Goal: Check status: Check status

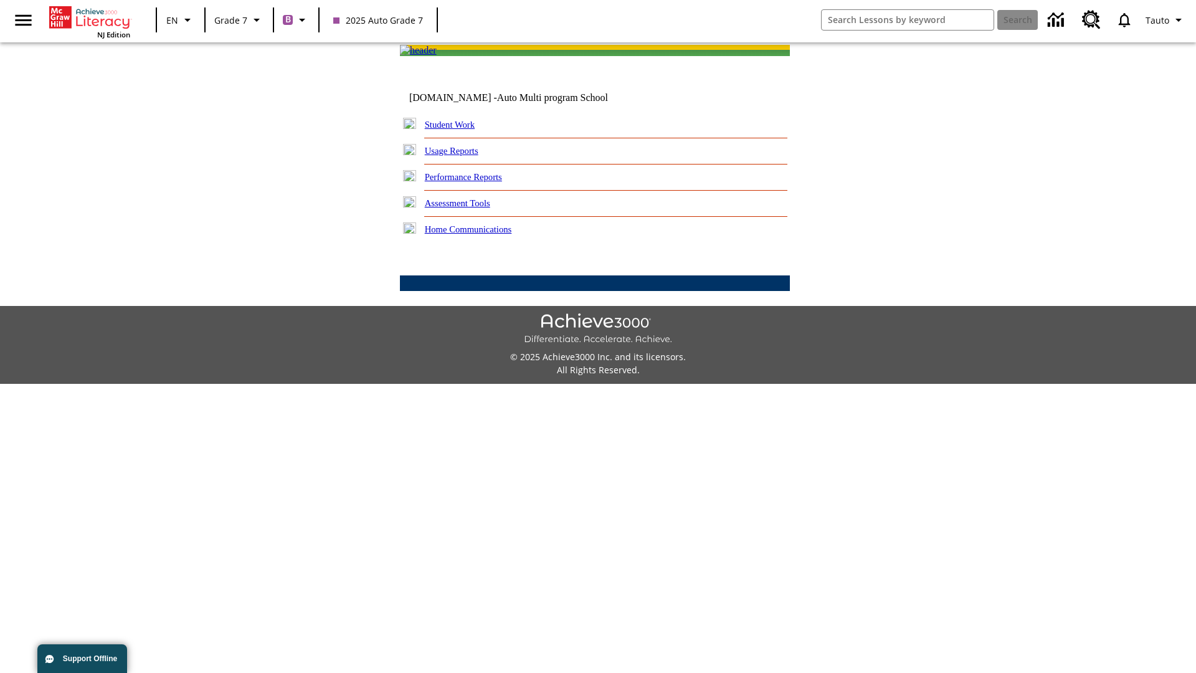
click at [458, 130] on link "Student Work" at bounding box center [450, 125] width 50 height 10
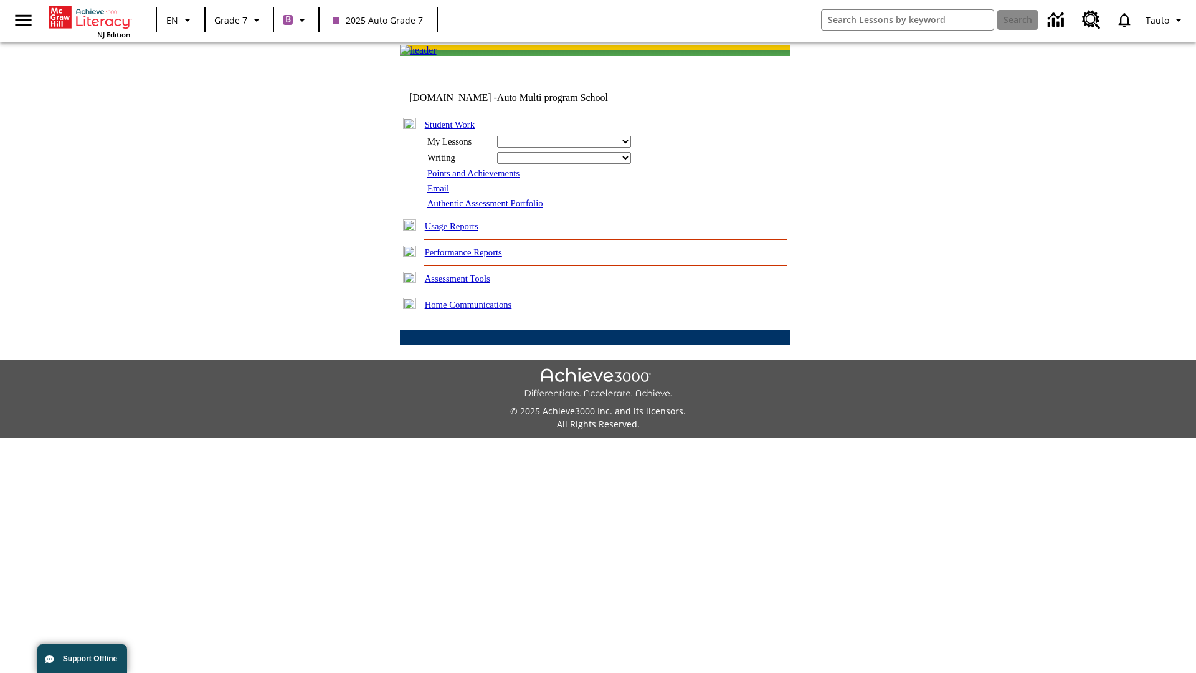
select select "/options/reports/?report_id=24&atype=1&section=2"
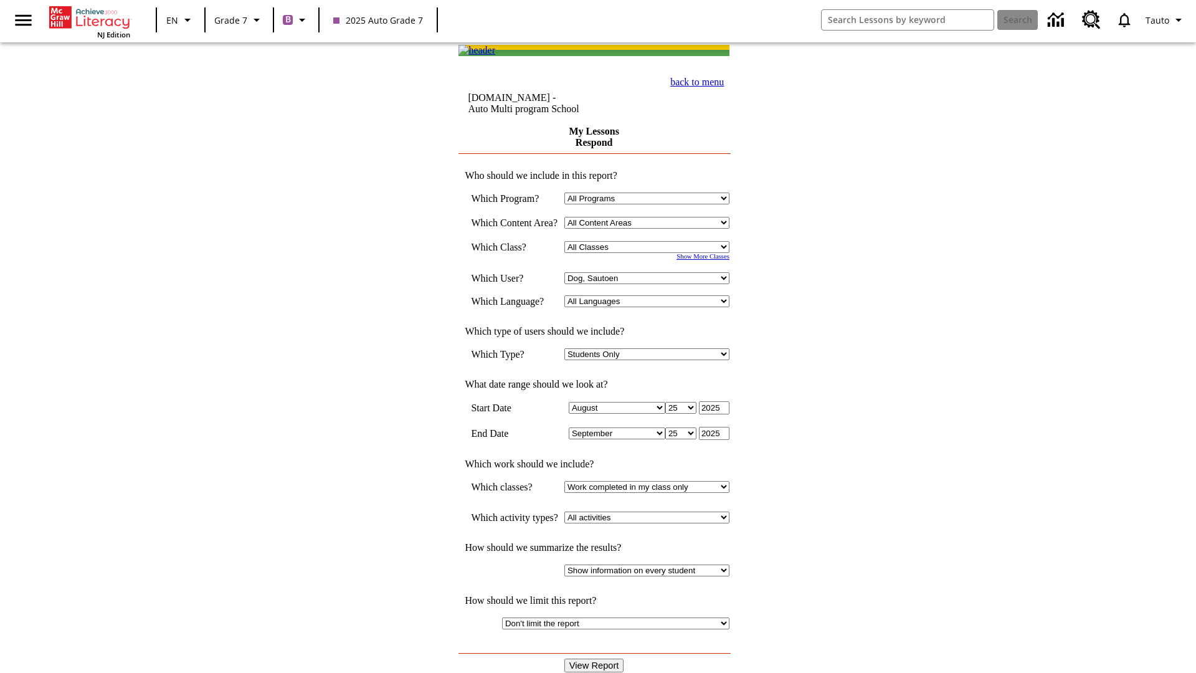
select select "21437138"
select select "4"
type input "2024"
click at [596, 659] on input "View Report" at bounding box center [595, 666] width 60 height 14
